Goal: Transaction & Acquisition: Purchase product/service

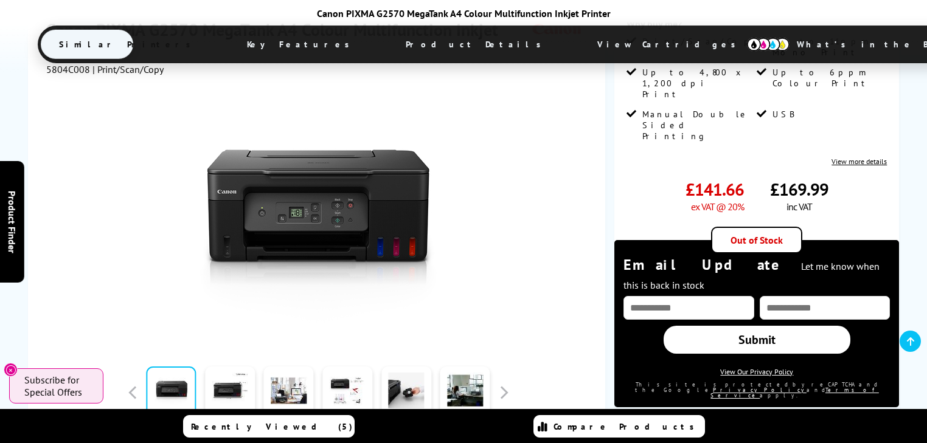
scroll to position [341, 0]
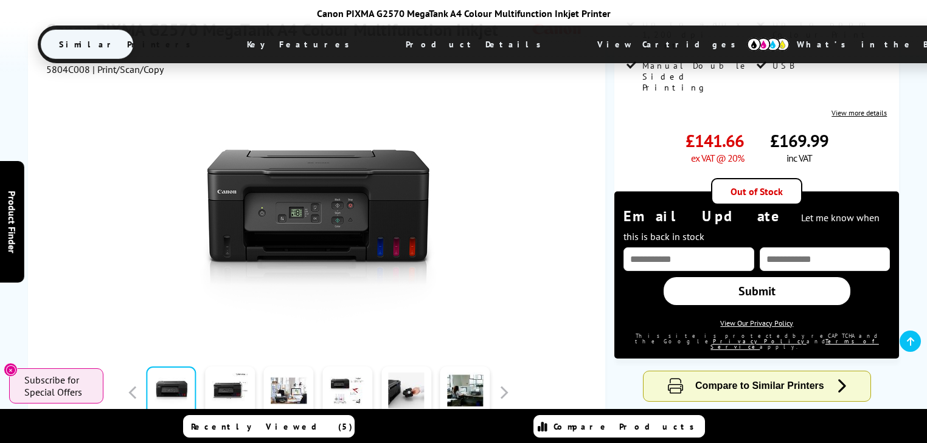
click at [579, 54] on span "View Cartridges" at bounding box center [672, 45] width 186 height 32
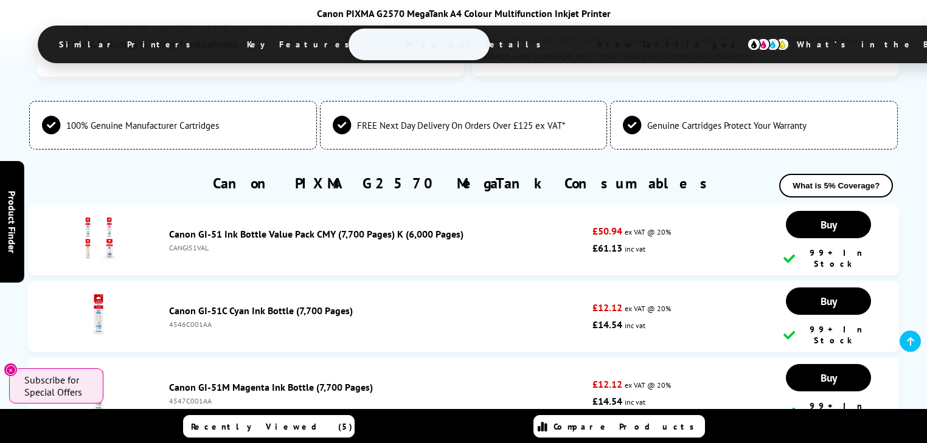
scroll to position [3243, 0]
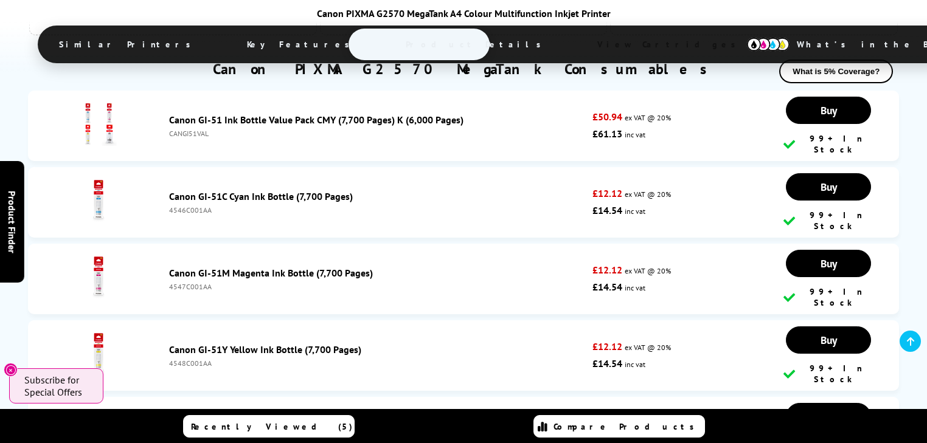
drag, startPoint x: 210, startPoint y: 224, endPoint x: 170, endPoint y: 231, distance: 40.8
click at [170, 397] on li "Canon GI-51PGBK Black Ink Bottle (6,000 Pages) 4529C001AA £16.16 ex VAT @ 20% £…" at bounding box center [463, 432] width 871 height 71
copy div "4529C001AA"
